Goal: Information Seeking & Learning: Learn about a topic

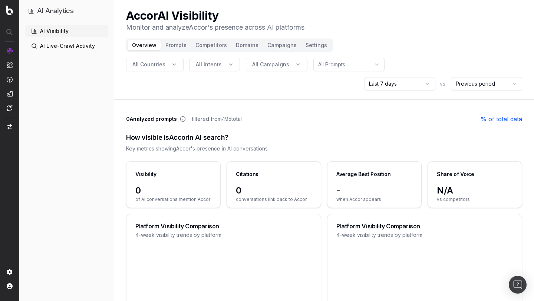
click at [262, 143] on div "How visible is Accor in AI search? Key metrics showing [PERSON_NAME] 's presenc…" at bounding box center [324, 142] width 396 height 38
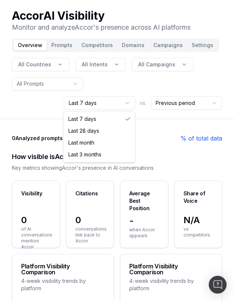
click at [105, 98] on html "Accor AI Visibility Monitor and analyze Accor 's presence across AI platforms O…" at bounding box center [117, 150] width 234 height 301
click at [103, 106] on html "Accor AI Visibility Monitor and analyze Accor 's presence across AI platforms O…" at bounding box center [117, 150] width 234 height 301
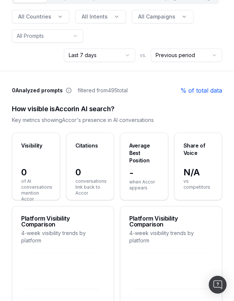
scroll to position [40, 0]
